Goal: Task Accomplishment & Management: Use online tool/utility

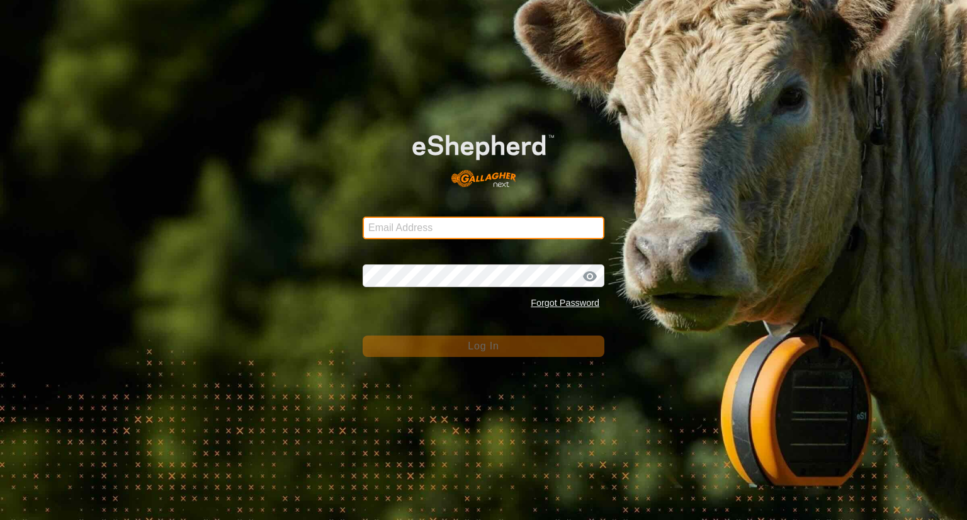
click at [423, 228] on input "Email Address" at bounding box center [484, 228] width 242 height 23
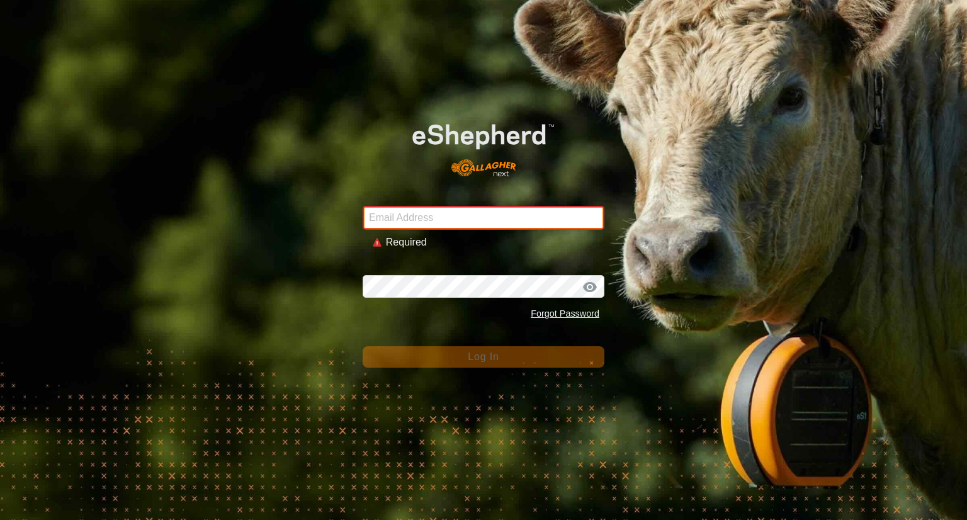
click at [436, 215] on input "Email Address" at bounding box center [484, 218] width 242 height 24
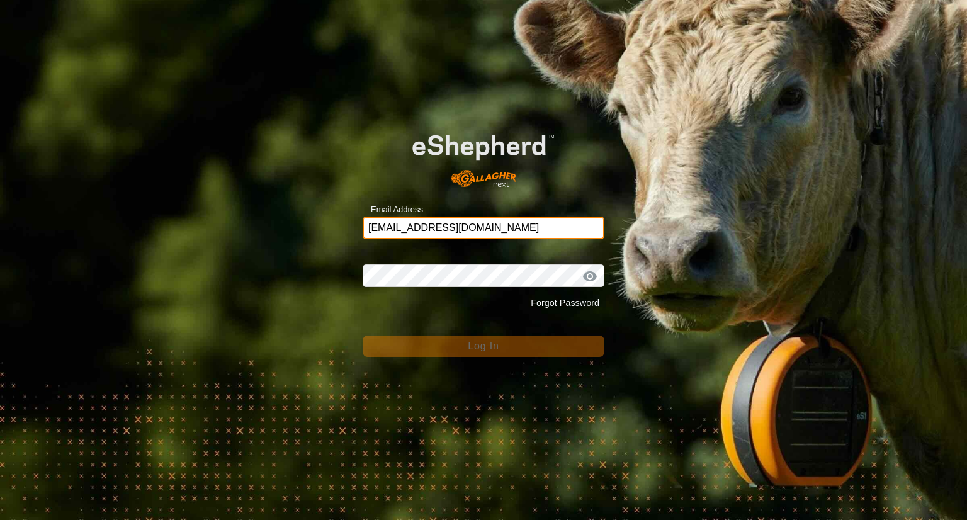
type input "[EMAIL_ADDRESS][DOMAIN_NAME]"
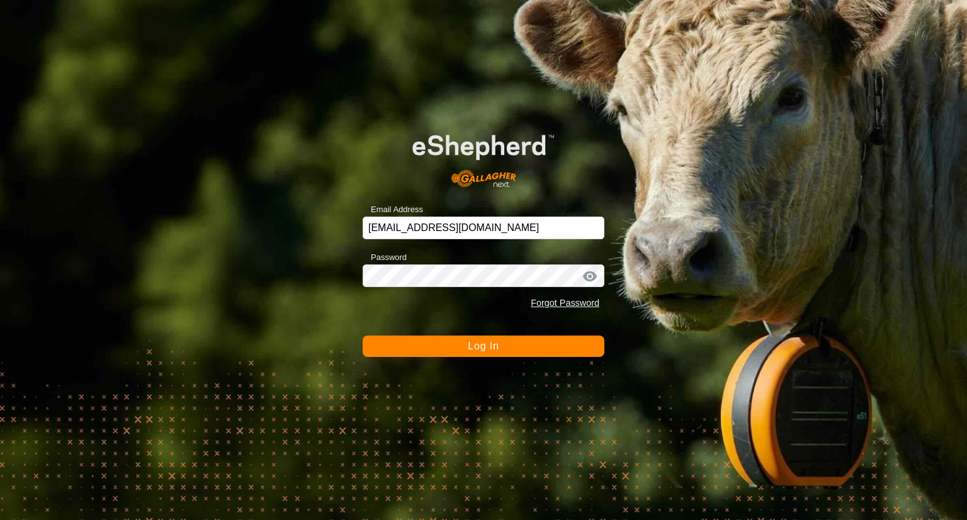
click at [470, 346] on span "Log In" at bounding box center [483, 346] width 31 height 11
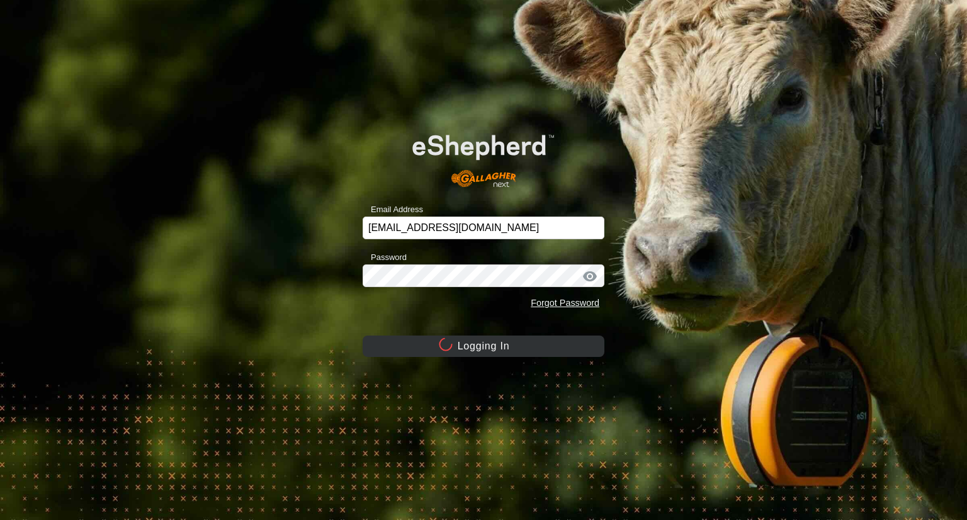
click at [470, 346] on button "Logging In" at bounding box center [484, 345] width 242 height 21
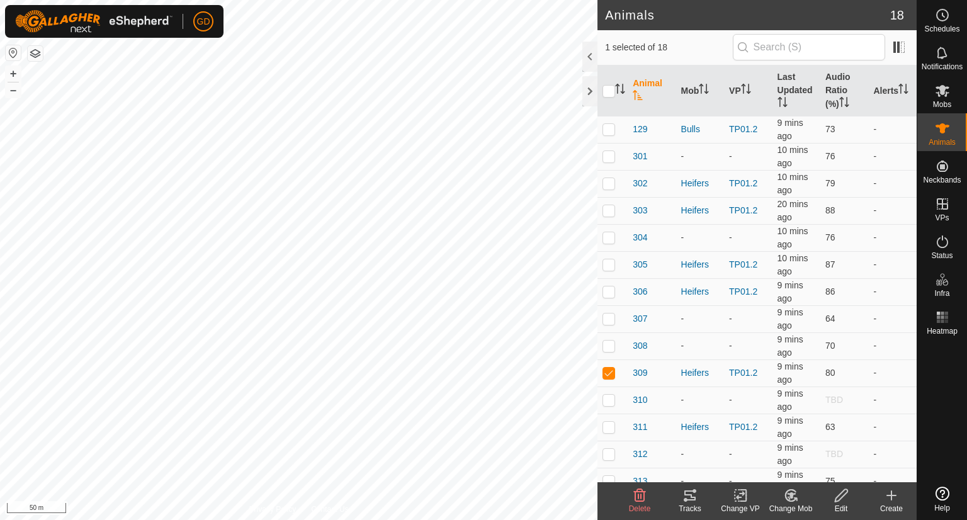
click at [685, 497] on icon at bounding box center [689, 495] width 15 height 15
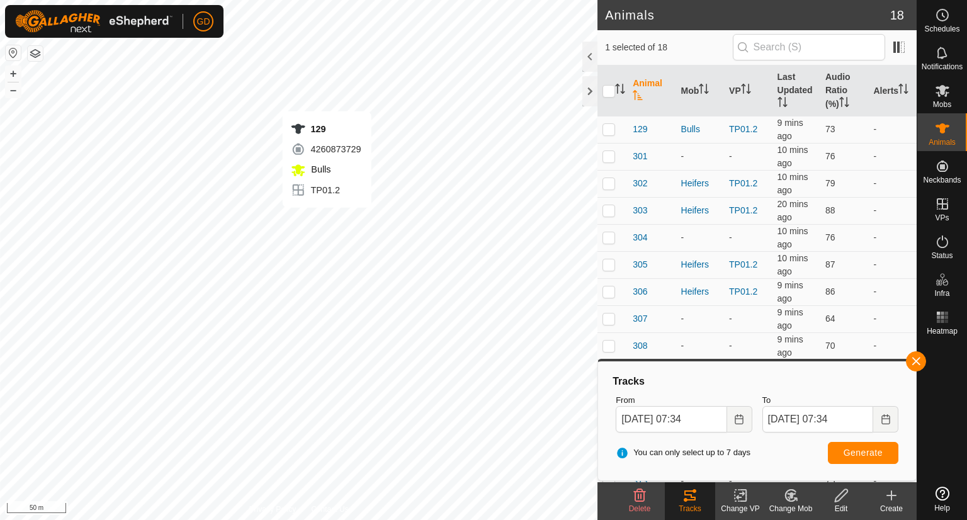
checkbox input "true"
checkbox input "false"
click at [689, 492] on icon at bounding box center [689, 495] width 15 height 15
click at [866, 449] on span "Generate" at bounding box center [862, 453] width 39 height 10
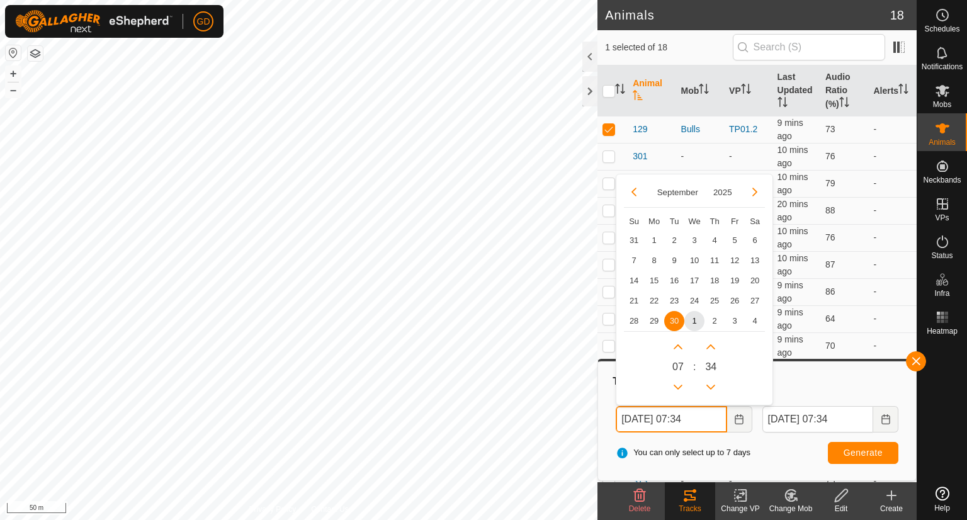
drag, startPoint x: 650, startPoint y: 420, endPoint x: 599, endPoint y: 422, distance: 51.0
click at [599, 422] on div "Tracks From [DATE] 07:34 [DATE] Su Mo Tu We Th Fr Sa 31 1 2 3 4 5 6 7 8 9 10 11…" at bounding box center [756, 420] width 319 height 123
click at [690, 419] on input "[DATE] 07:34" at bounding box center [671, 419] width 111 height 26
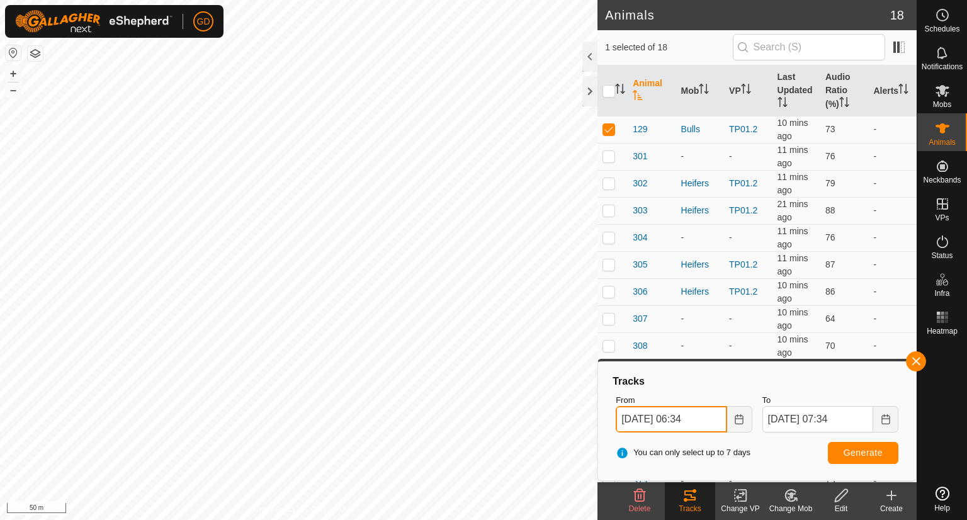
type input "[DATE] 06:34"
click at [864, 450] on span "Generate" at bounding box center [862, 453] width 39 height 10
click at [609, 184] on p-checkbox at bounding box center [608, 183] width 13 height 10
checkbox input "true"
click at [850, 450] on span "Generate" at bounding box center [862, 453] width 39 height 10
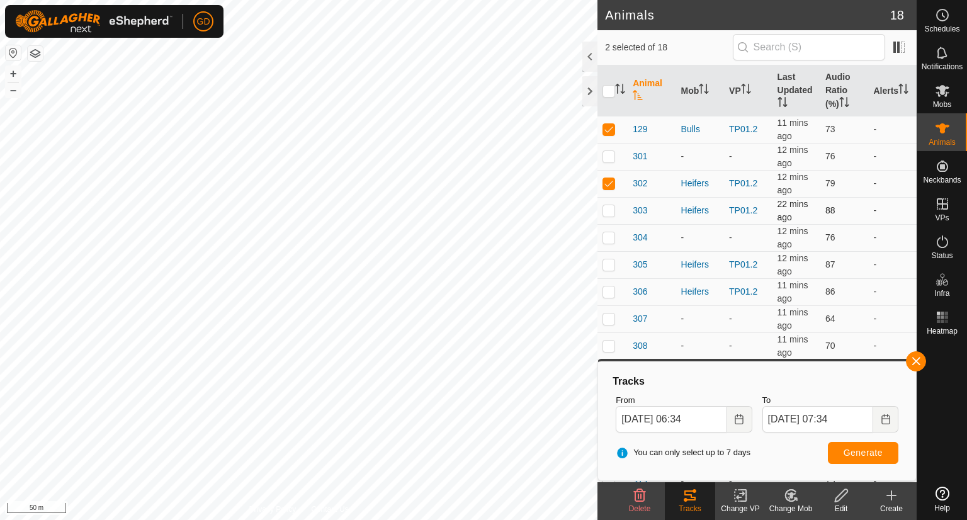
click at [609, 213] on p-checkbox at bounding box center [608, 210] width 13 height 10
checkbox input "true"
click at [607, 266] on p-checkbox at bounding box center [608, 264] width 13 height 10
checkbox input "true"
click at [605, 294] on p-checkbox at bounding box center [608, 291] width 13 height 10
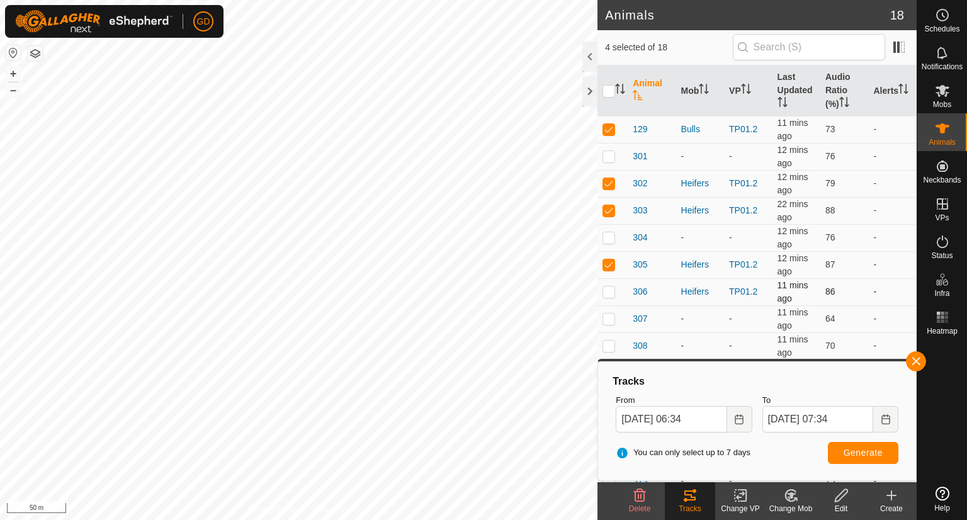
checkbox input "true"
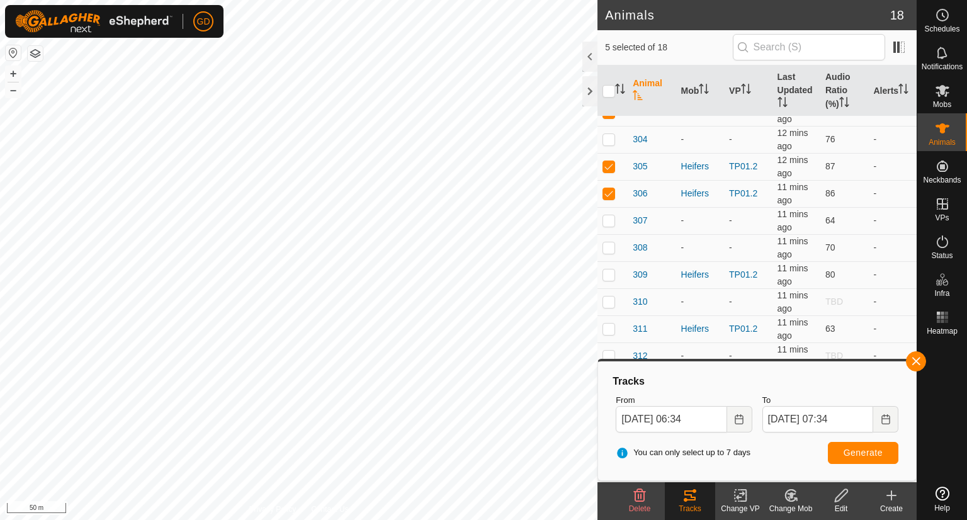
scroll to position [116, 0]
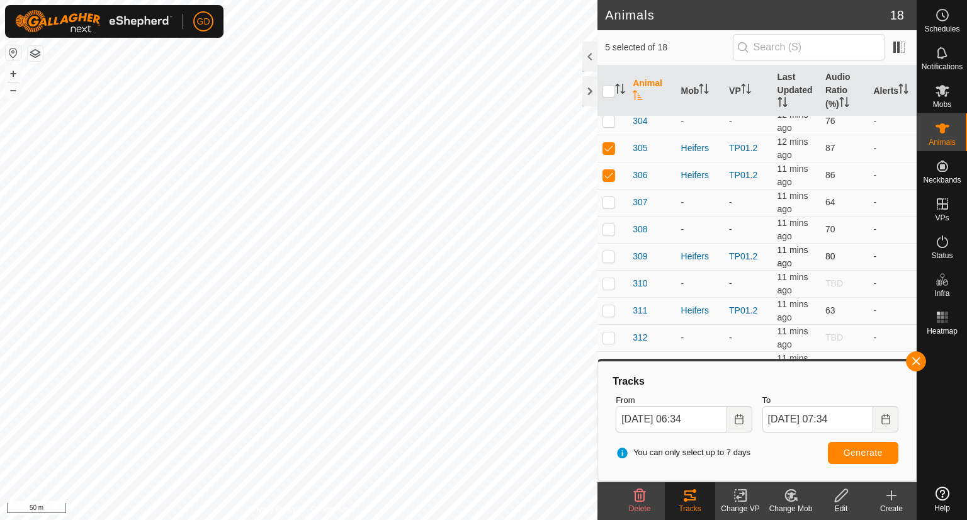
click at [611, 255] on p-checkbox at bounding box center [608, 256] width 13 height 10
checkbox input "true"
click at [608, 309] on p-checkbox at bounding box center [608, 310] width 13 height 10
checkbox input "true"
click at [859, 449] on span "Generate" at bounding box center [862, 453] width 39 height 10
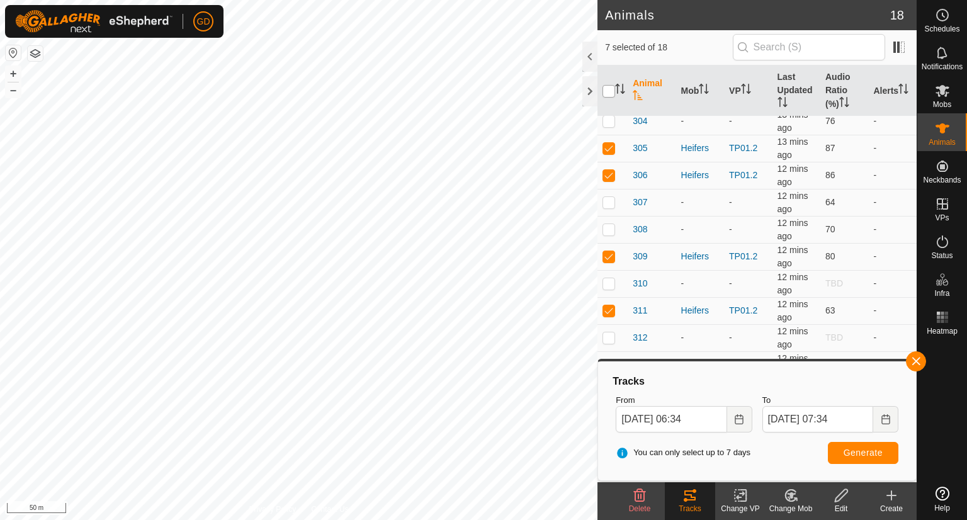
click at [609, 94] on input "checkbox" at bounding box center [608, 91] width 13 height 13
checkbox input "true"
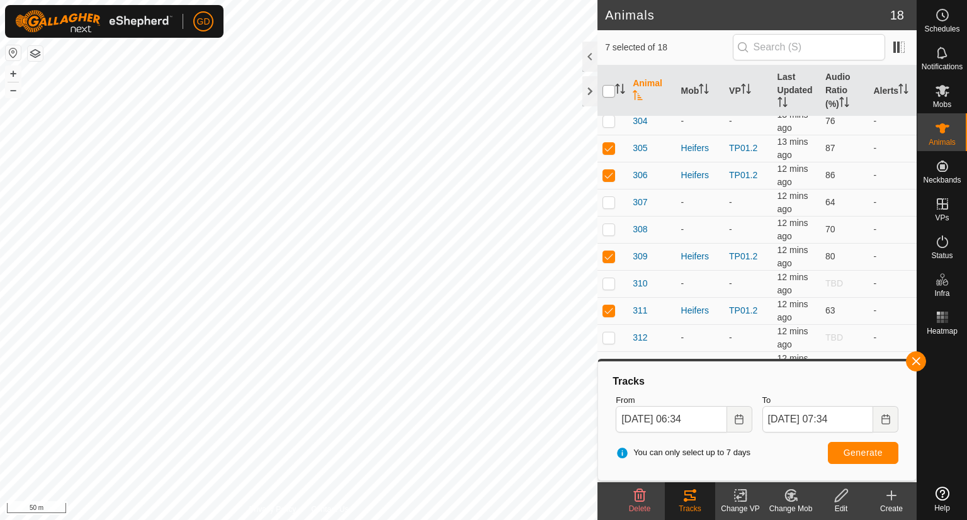
checkbox input "true"
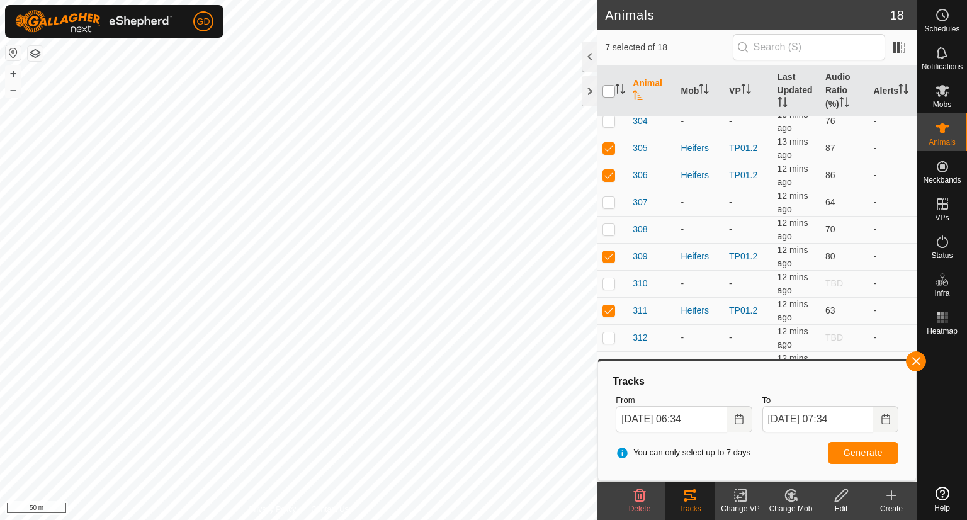
checkbox input "true"
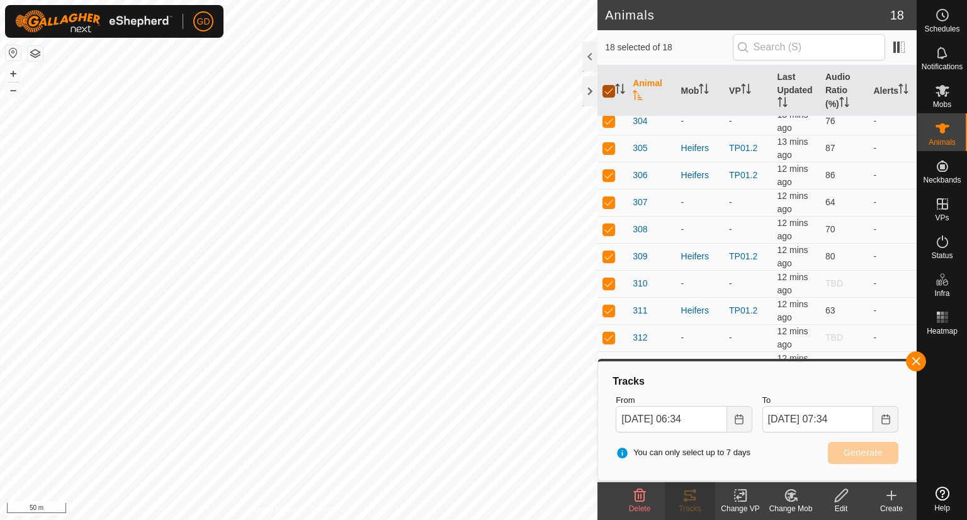
click at [609, 94] on input "checkbox" at bounding box center [608, 91] width 13 height 13
checkbox input "false"
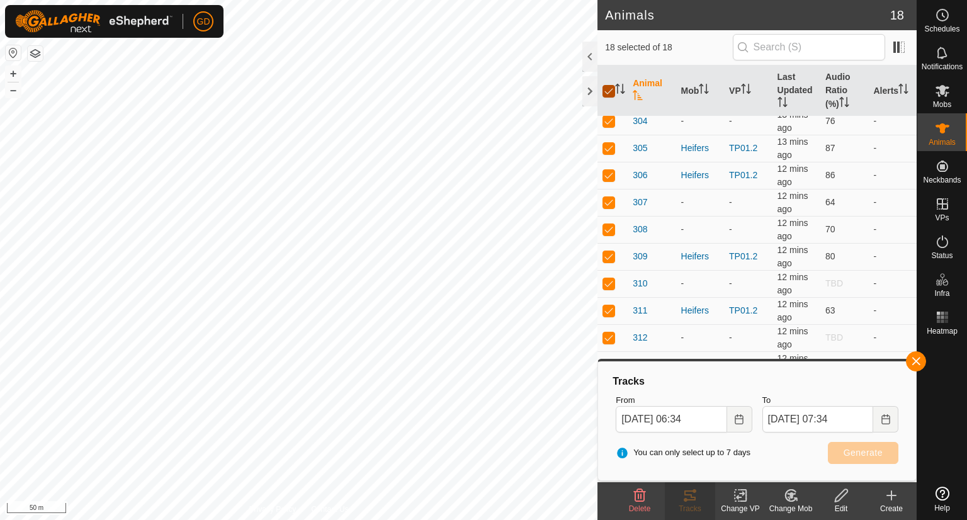
checkbox input "false"
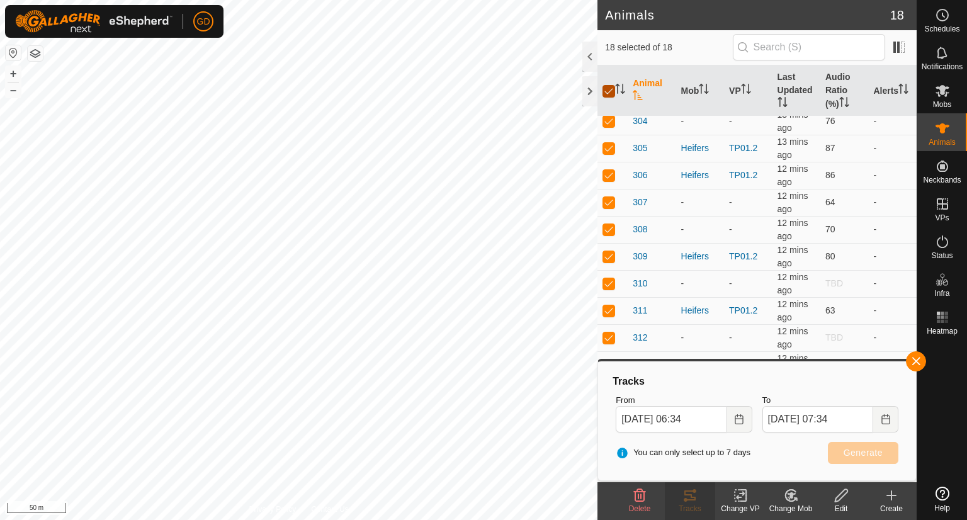
checkbox input "false"
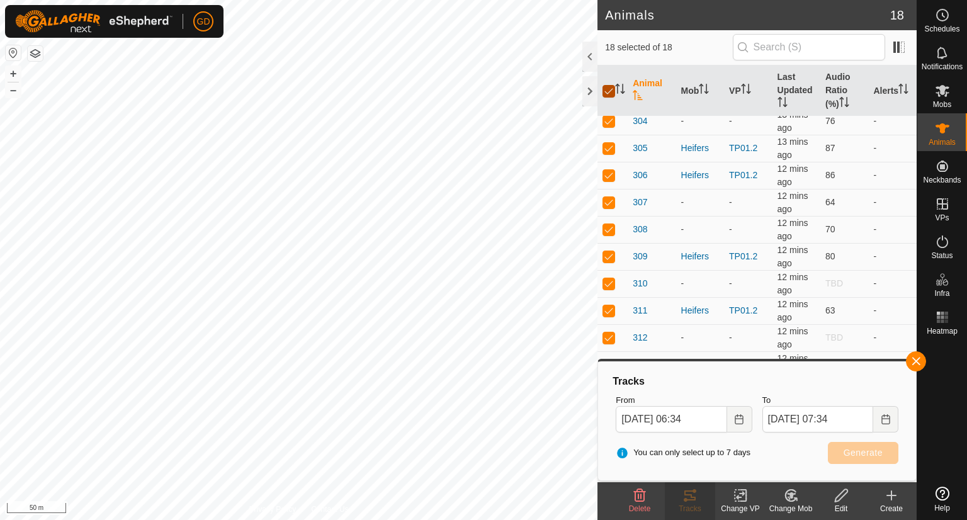
checkbox input "false"
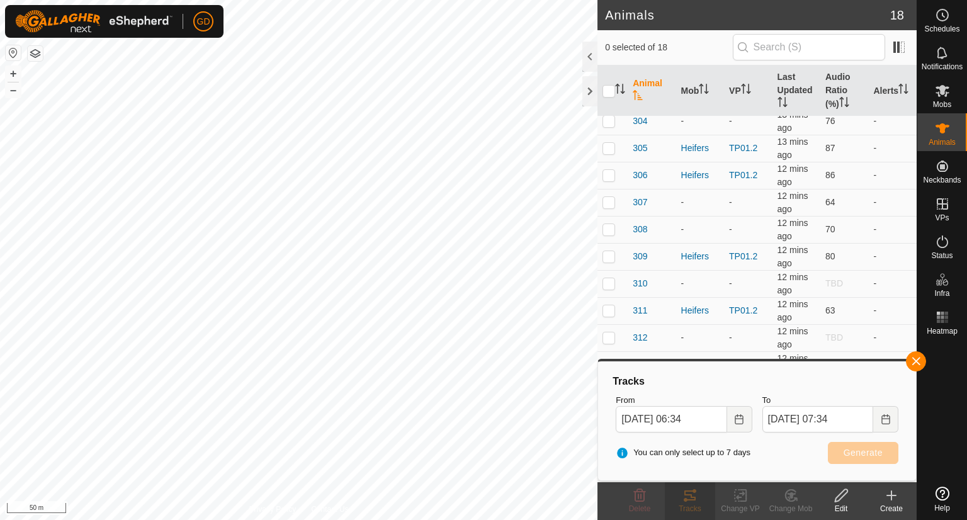
scroll to position [0, 0]
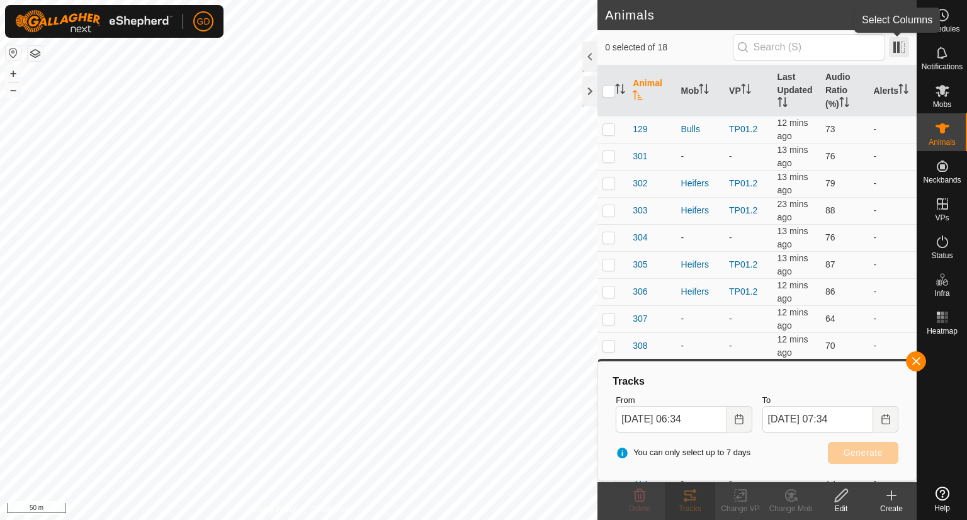
click at [896, 48] on span at bounding box center [899, 47] width 20 height 20
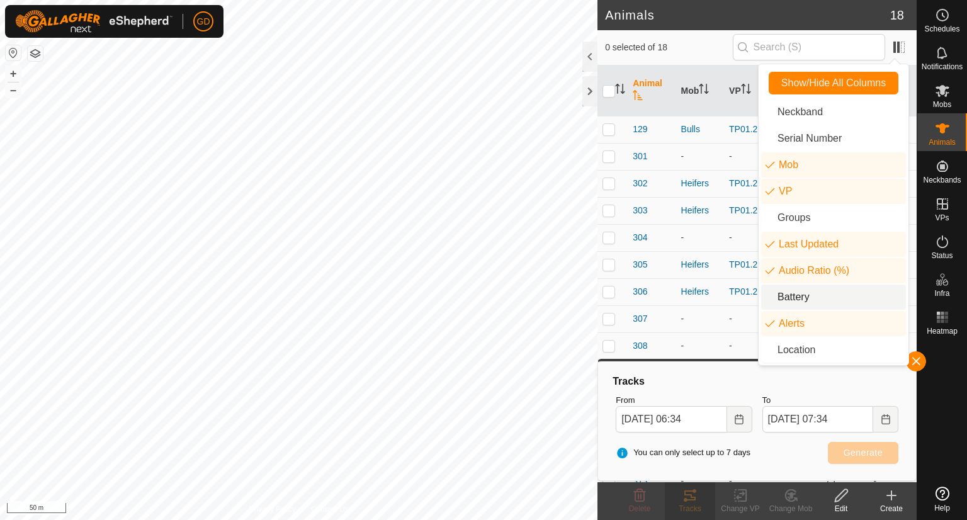
click at [769, 297] on li "Battery" at bounding box center [833, 297] width 145 height 25
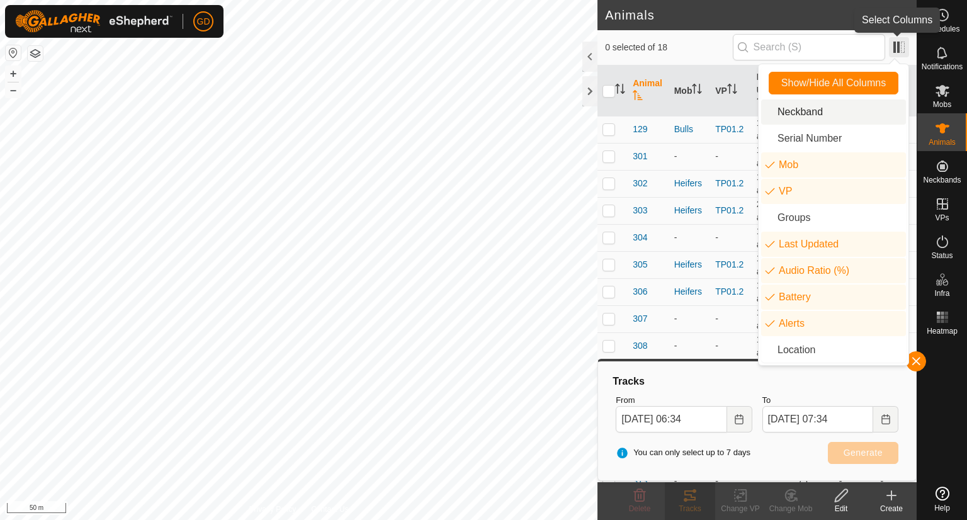
click at [896, 48] on span at bounding box center [899, 47] width 20 height 20
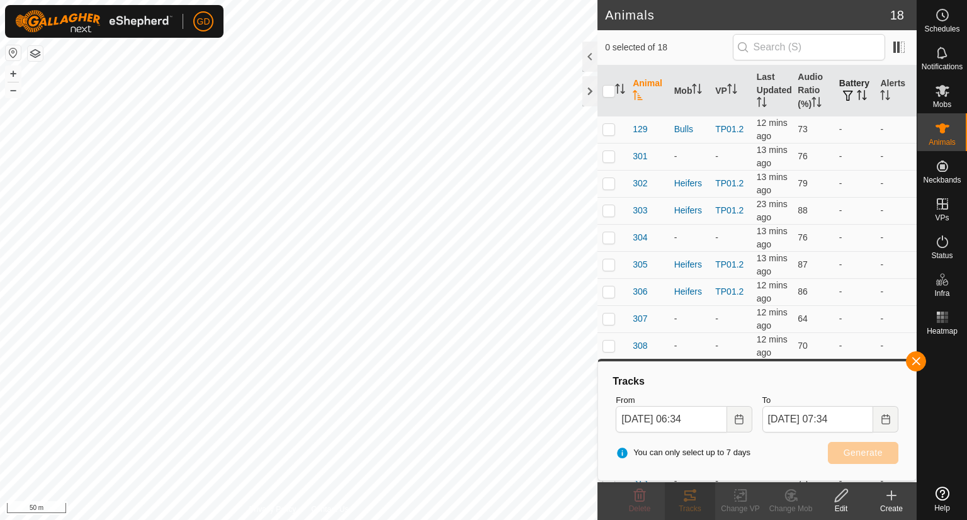
click at [857, 94] on icon "Activate to sort" at bounding box center [862, 95] width 10 height 10
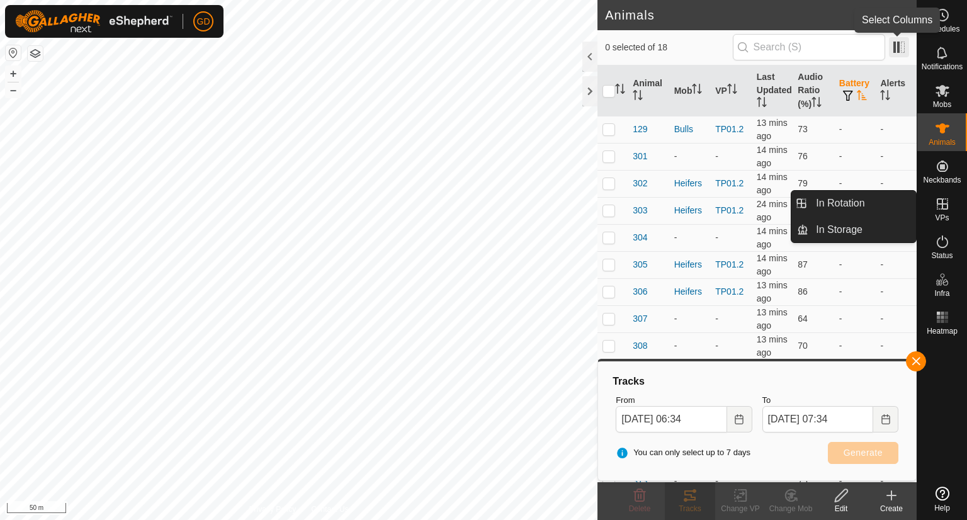
click at [893, 50] on span at bounding box center [899, 47] width 20 height 20
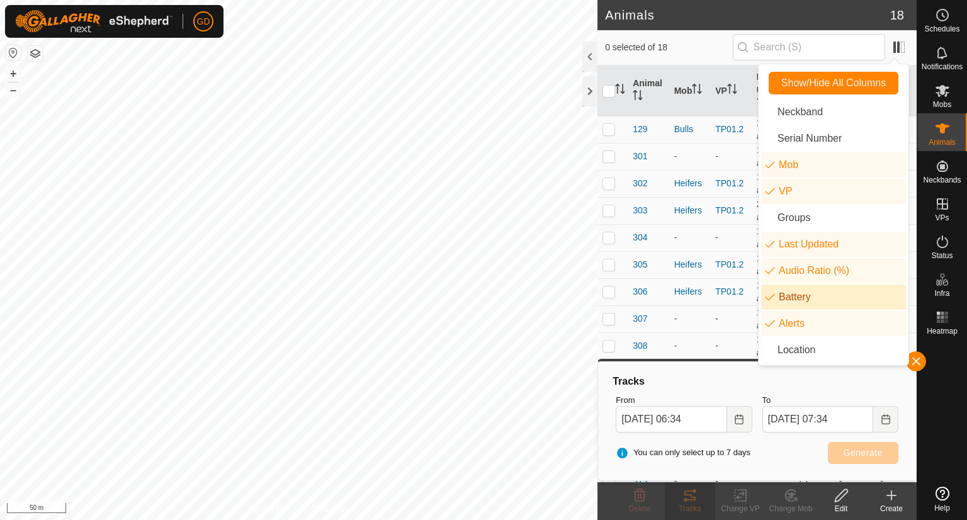
click at [799, 300] on li "Battery" at bounding box center [833, 297] width 145 height 25
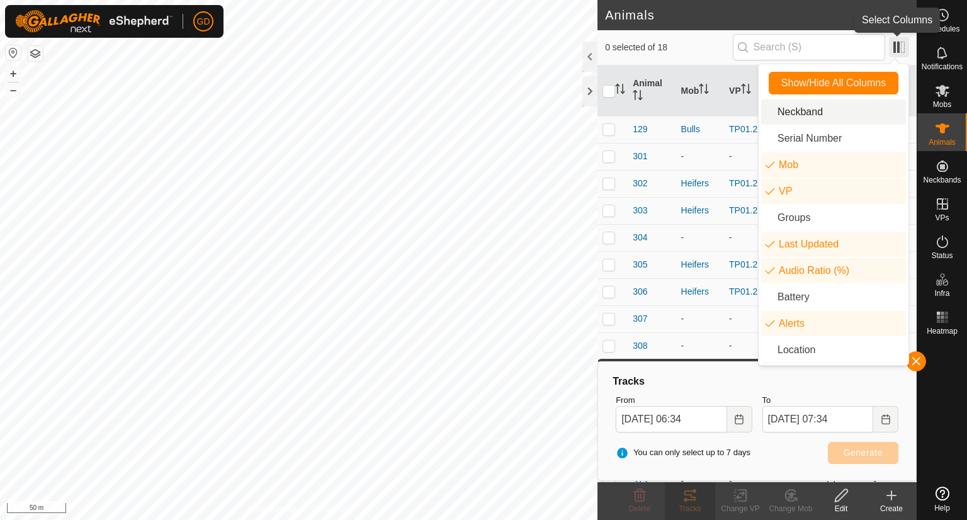
click at [896, 47] on span at bounding box center [899, 47] width 20 height 20
